Goal: Communication & Community: Answer question/provide support

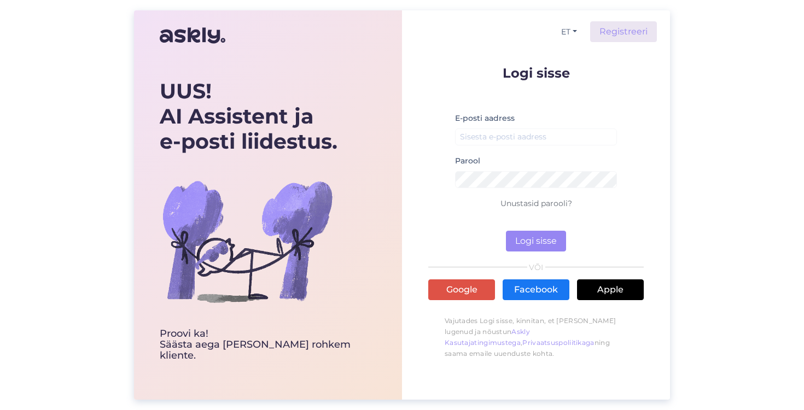
click at [485, 128] on div "E-posti aadress" at bounding box center [536, 133] width 162 height 43
click at [485, 131] on input "email" at bounding box center [536, 137] width 162 height 17
type input "[EMAIL_ADDRESS][DOMAIN_NAME]"
click at [517, 248] on button "Logi sisse" at bounding box center [536, 241] width 60 height 21
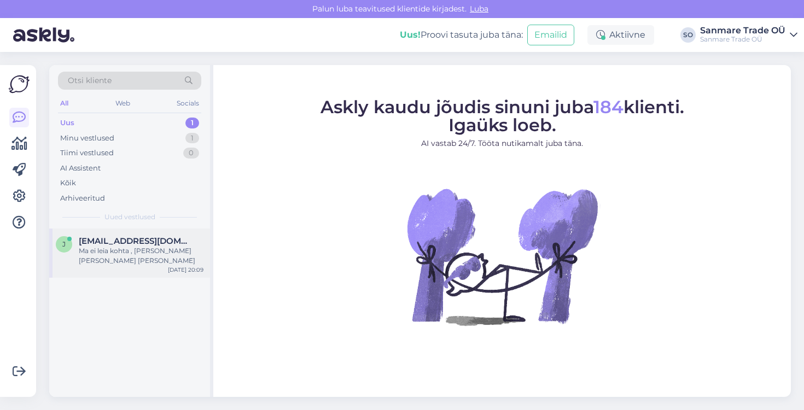
click at [136, 234] on div "[PERSON_NAME] [PERSON_NAME][EMAIL_ADDRESS][DOMAIN_NAME] Ma ei leia kohta , [PER…" at bounding box center [129, 253] width 161 height 49
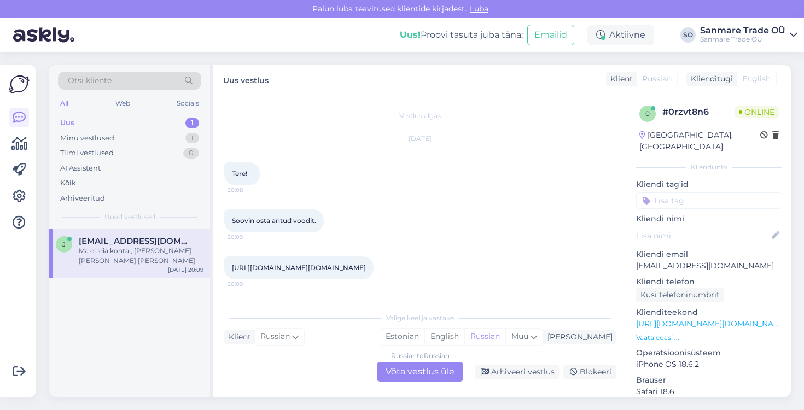
scroll to position [51, 0]
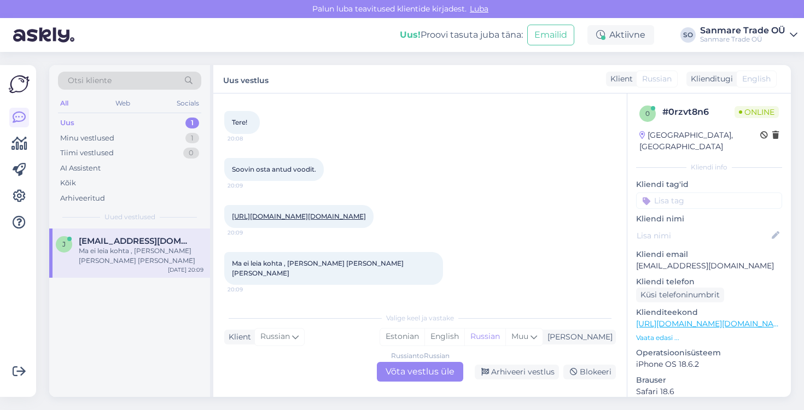
click at [398, 367] on div "Russian to Russian Võta vestlus üle" at bounding box center [420, 372] width 86 height 20
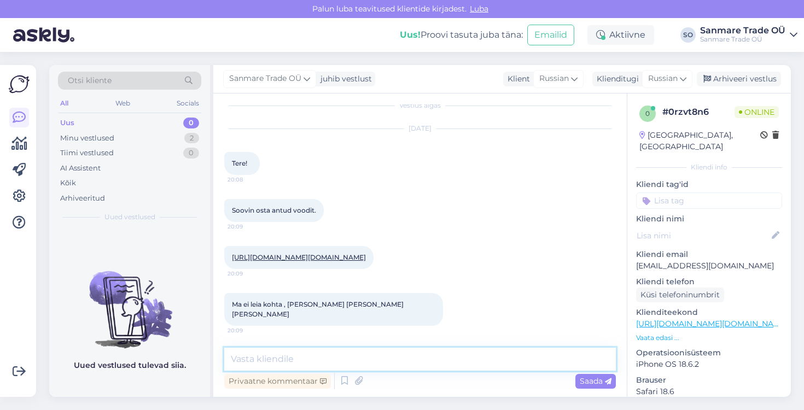
click at [379, 356] on textarea at bounding box center [420, 359] width 392 height 23
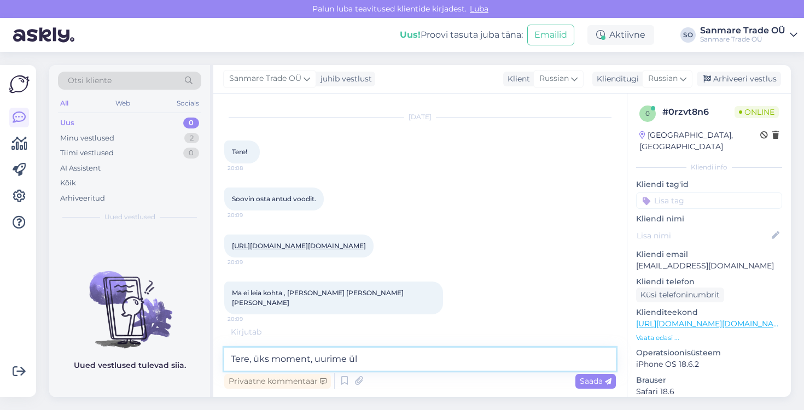
type textarea "Tere, üks moment, uurime üle"
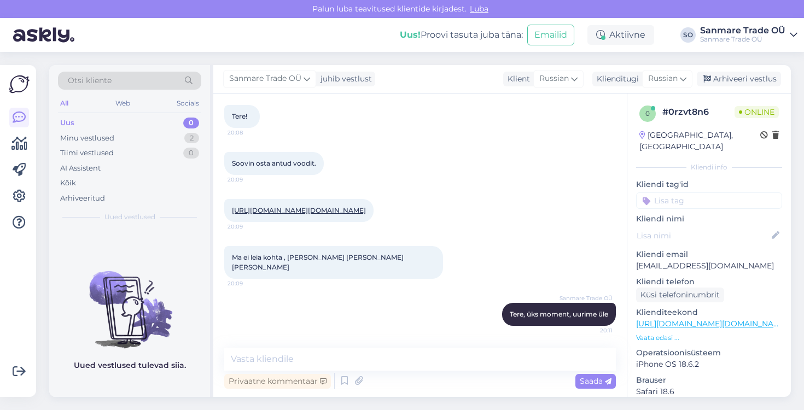
click at [302, 215] on link "[URL][DOMAIN_NAME][DOMAIN_NAME]" at bounding box center [299, 210] width 134 height 8
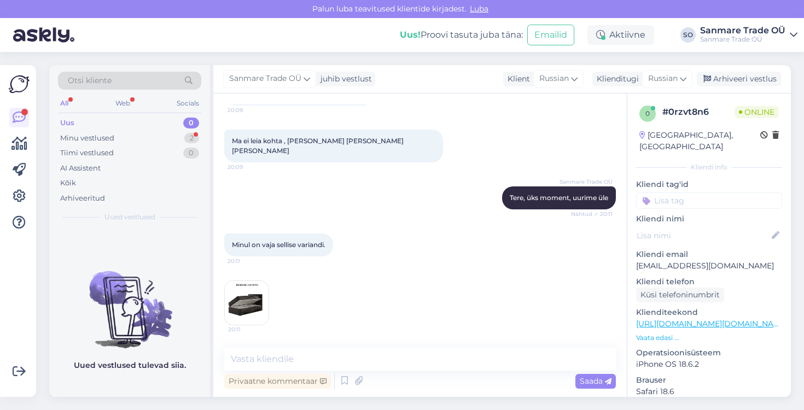
scroll to position [230, 0]
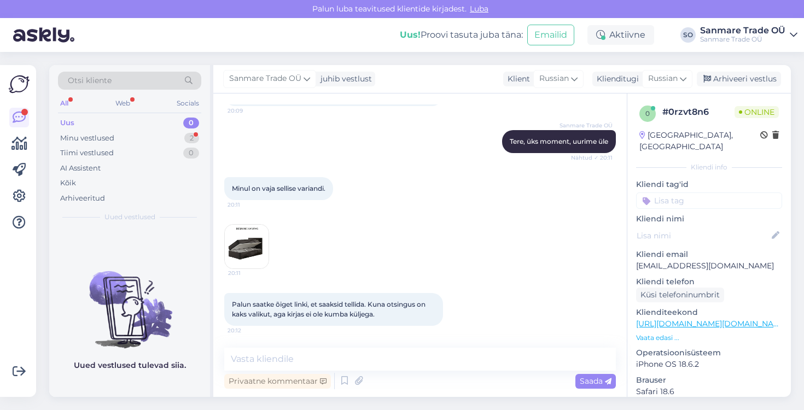
click at [243, 248] on img at bounding box center [247, 247] width 44 height 44
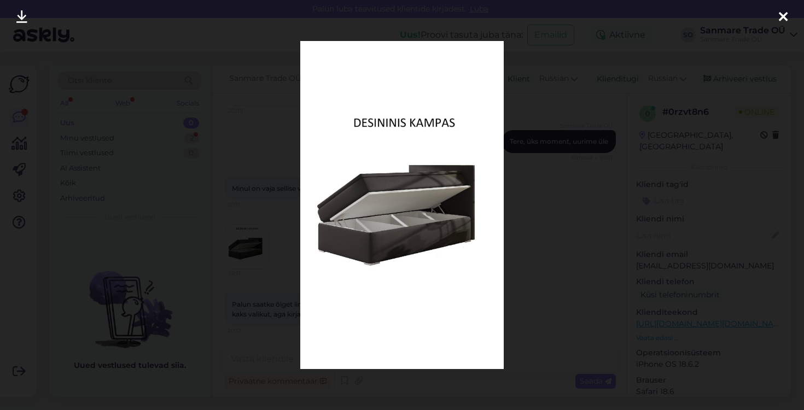
click at [237, 210] on div at bounding box center [402, 205] width 804 height 410
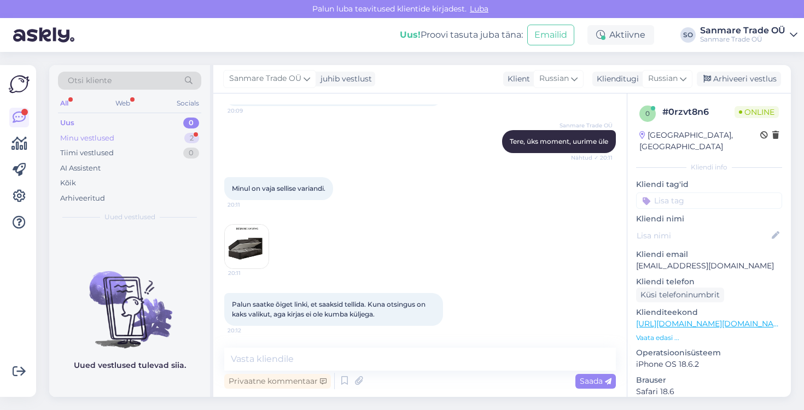
click at [92, 139] on div "Minu vestlused" at bounding box center [87, 138] width 54 height 11
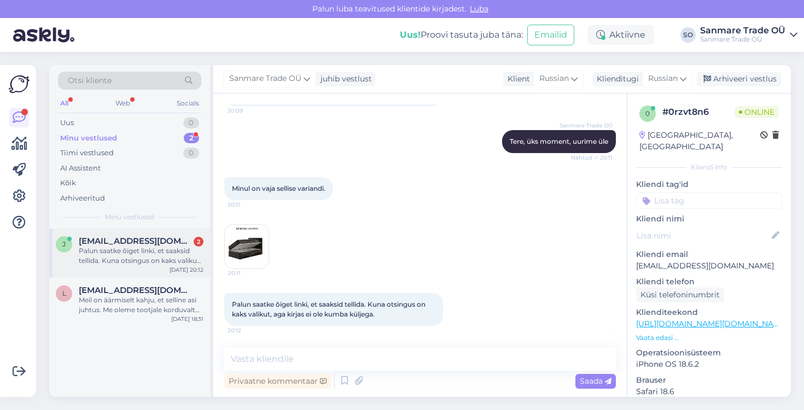
click at [101, 251] on div "Palun saatke õiget linki, et saaksid tellida. Kuna otsingus on kaks valikut, ag…" at bounding box center [141, 256] width 125 height 20
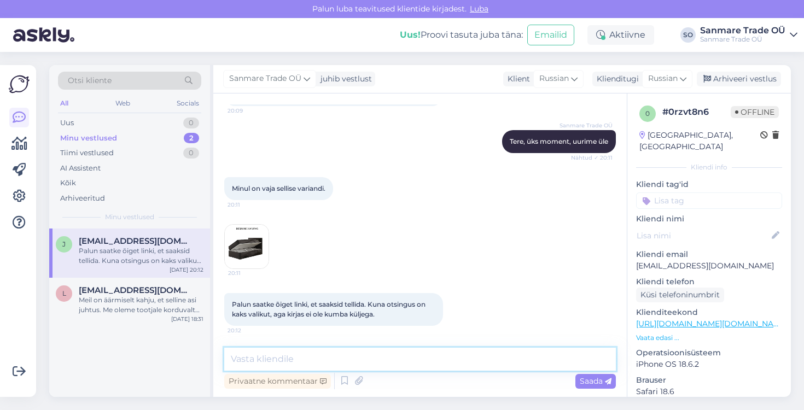
click at [273, 357] on textarea at bounding box center [420, 359] width 392 height 23
paste textarea "[URL][DOMAIN_NAME]"
type textarea "[URL][DOMAIN_NAME]"
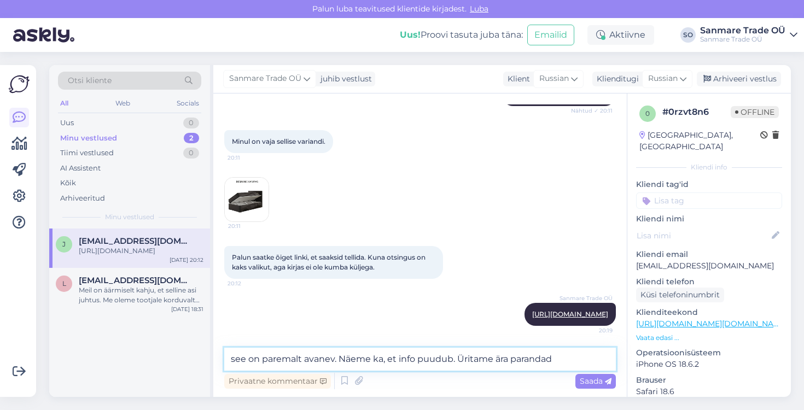
type textarea "see on paremalt avanev. Näeme ka, et info puudub. Üritame ära parandada"
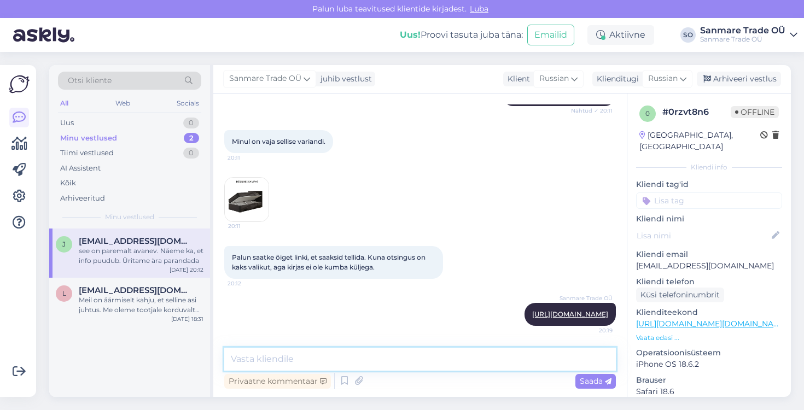
scroll to position [334, 0]
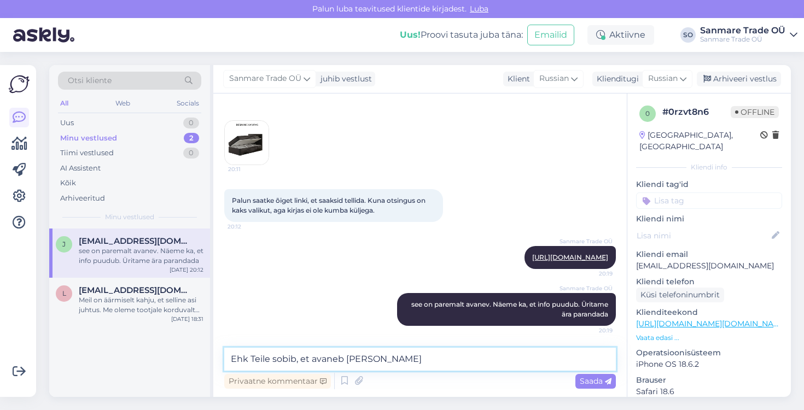
type textarea "Ehk Teile sobib, et avaneb paremalt"
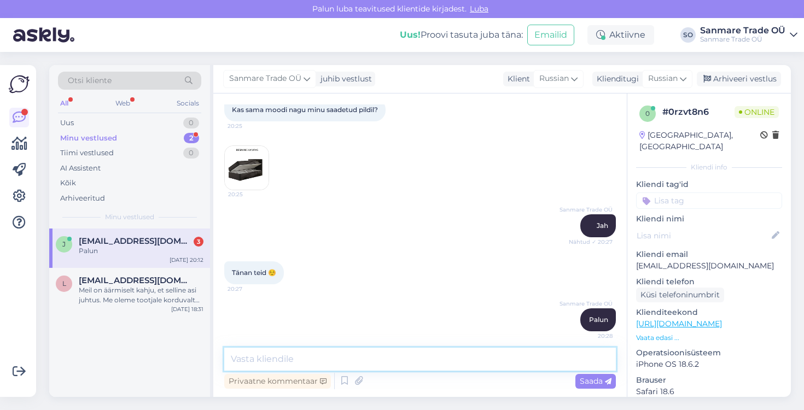
scroll to position [639, 0]
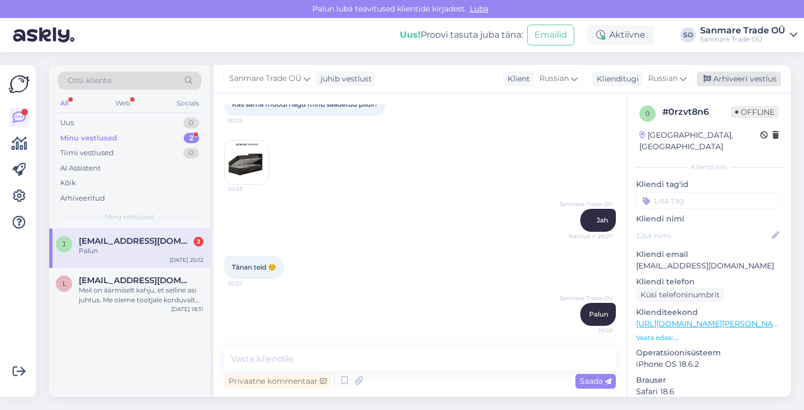
click at [735, 82] on div "Arhiveeri vestlus" at bounding box center [739, 79] width 84 height 15
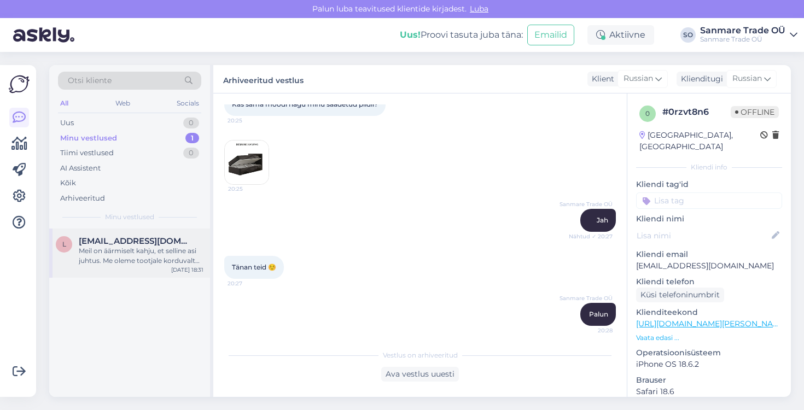
click at [115, 246] on div "Meil on äärmiselt kahju, et selline asi juhtus. Me oleme tootjale korduvalt kir…" at bounding box center [141, 256] width 125 height 20
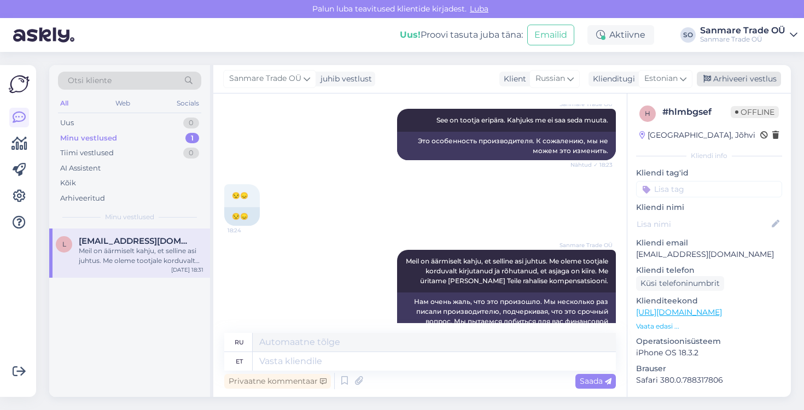
click at [743, 77] on div "Arhiveeri vestlus" at bounding box center [739, 79] width 84 height 15
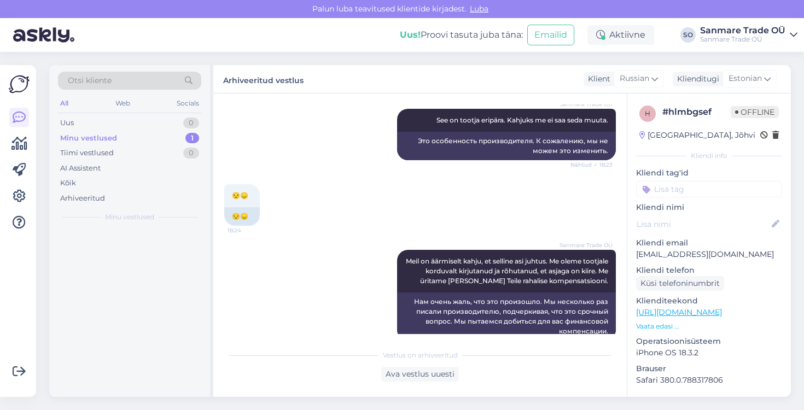
scroll to position [1448, 0]
